Goal: Task Accomplishment & Management: Manage account settings

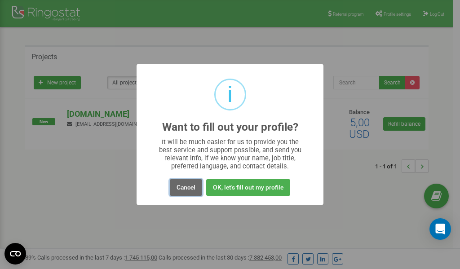
click at [188, 190] on button "Cancel" at bounding box center [186, 187] width 32 height 17
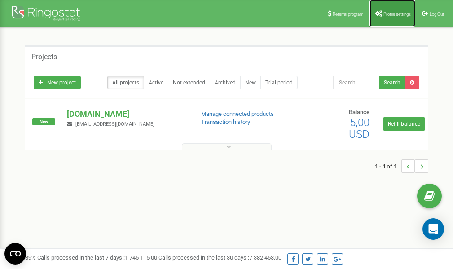
click at [391, 14] on span "Profile settings" at bounding box center [397, 14] width 27 height 5
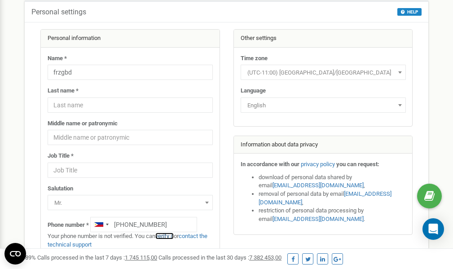
click at [171, 236] on link "verify it" at bounding box center [165, 236] width 18 height 7
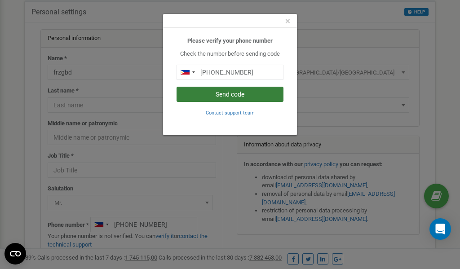
click at [237, 96] on button "Send code" at bounding box center [230, 94] width 107 height 15
